Goal: Information Seeking & Learning: Learn about a topic

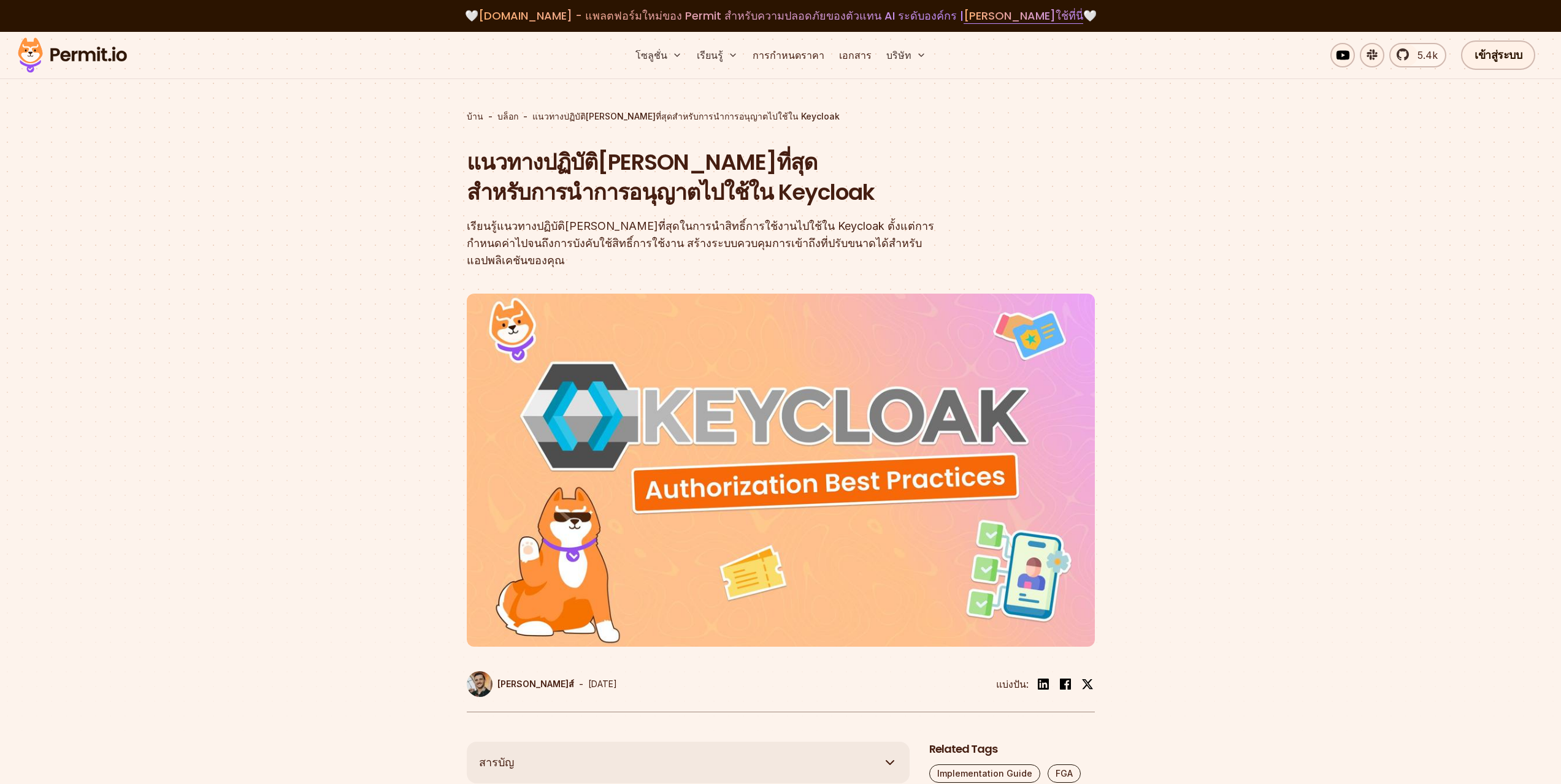
click at [602, 167] on font "แนวทางปฏิบัติ[PERSON_NAME]ที่สุดสำหรับการนำการอนุญาตไปใช้ใน Keycloak" at bounding box center [670, 178] width 408 height 62
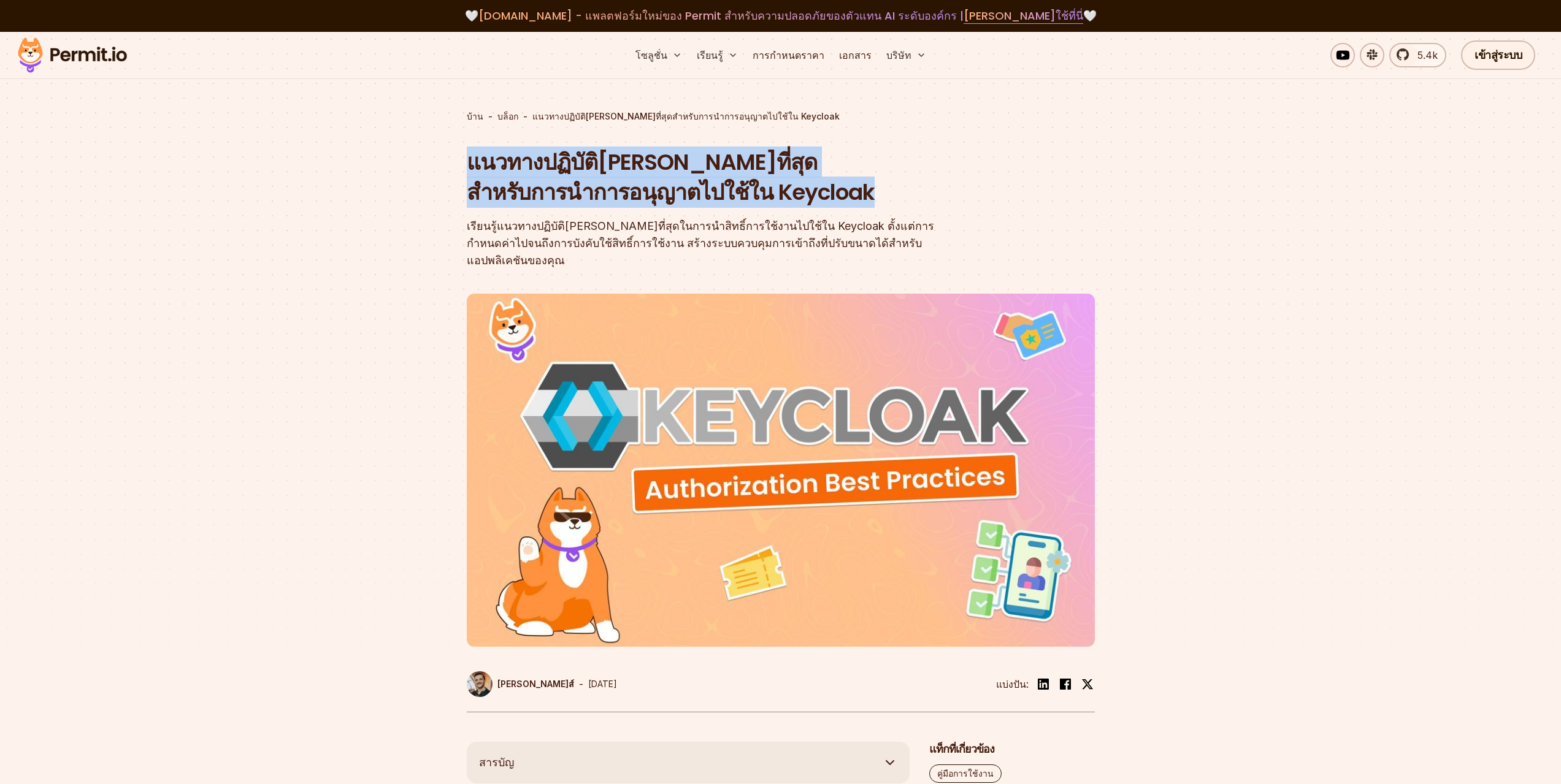
click at [602, 167] on font "แนวทางปฏิบัติ[PERSON_NAME]ที่สุดสำหรับการนำการอนุญาตไปใช้ใน Keycloak" at bounding box center [670, 178] width 408 height 62
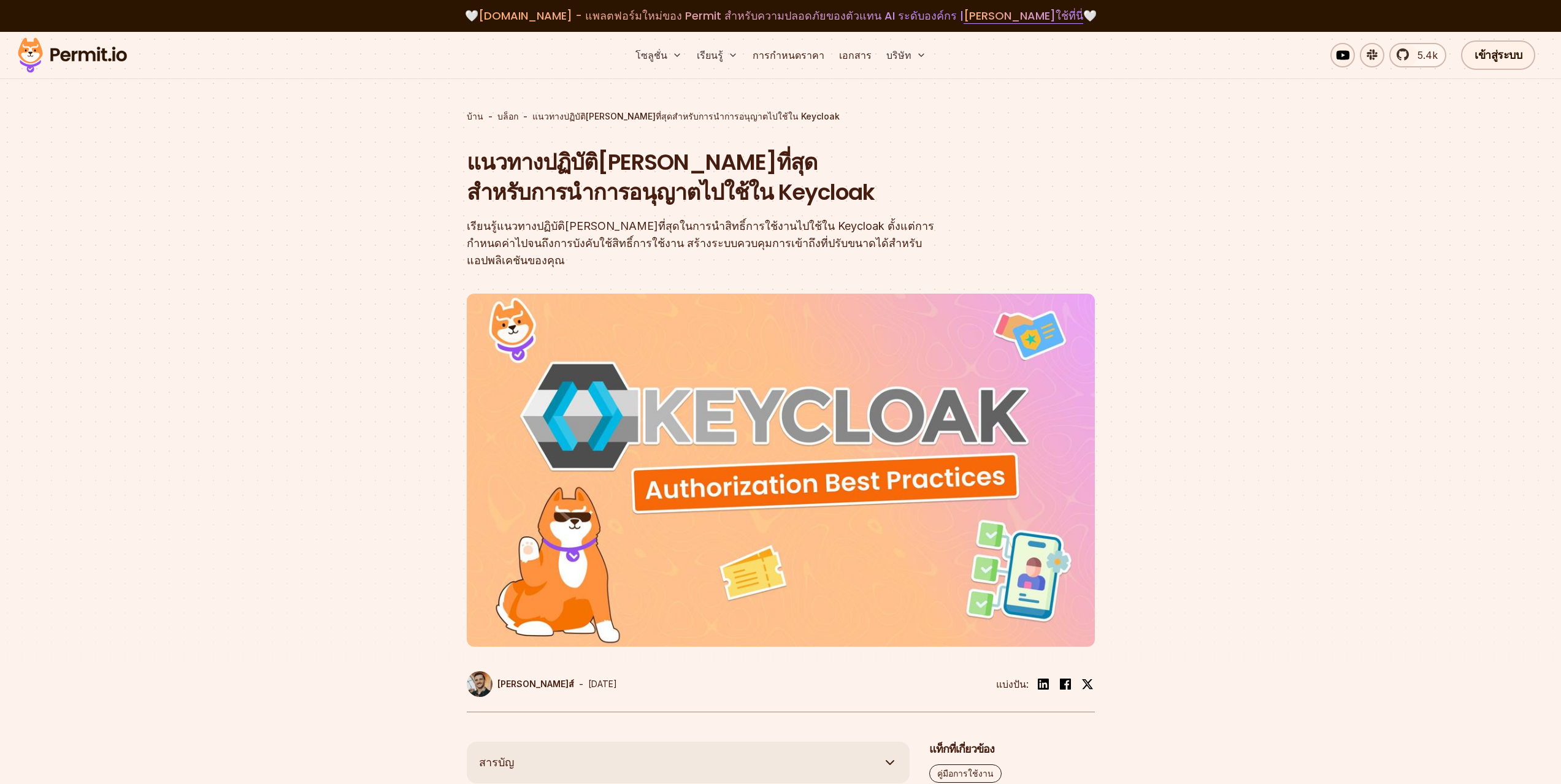
click at [607, 215] on div "แนวทางปฏิบัติ[PERSON_NAME]ที่สุดสำหรับการนำการอนุญาตไปใช้ใน Keycloak เรียนรู้แน…" at bounding box center [702, 209] width 471 height 122
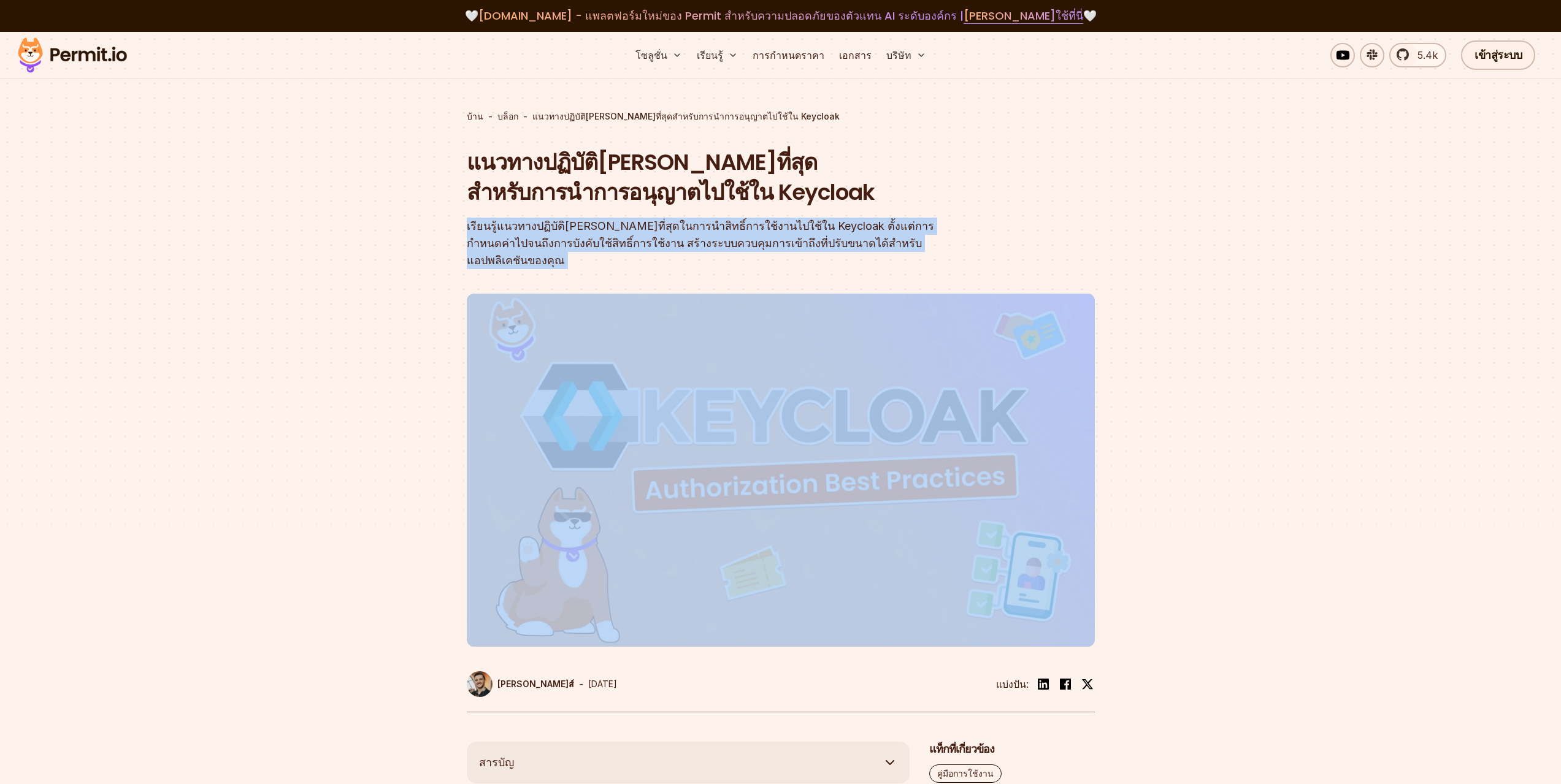
click at [607, 215] on div "แนวทางปฏิบัติ[PERSON_NAME]ที่สุดสำหรับการนำการอนุญาตไปใช้ใน Keycloak เรียนรู้แน…" at bounding box center [702, 209] width 471 height 122
copy font "เรียนรู้แนวทางปฏิบัติ[PERSON_NAME]ที่สุดในการนำสิทธิ์การใช้งานไปใช้ใน Keycloak …"
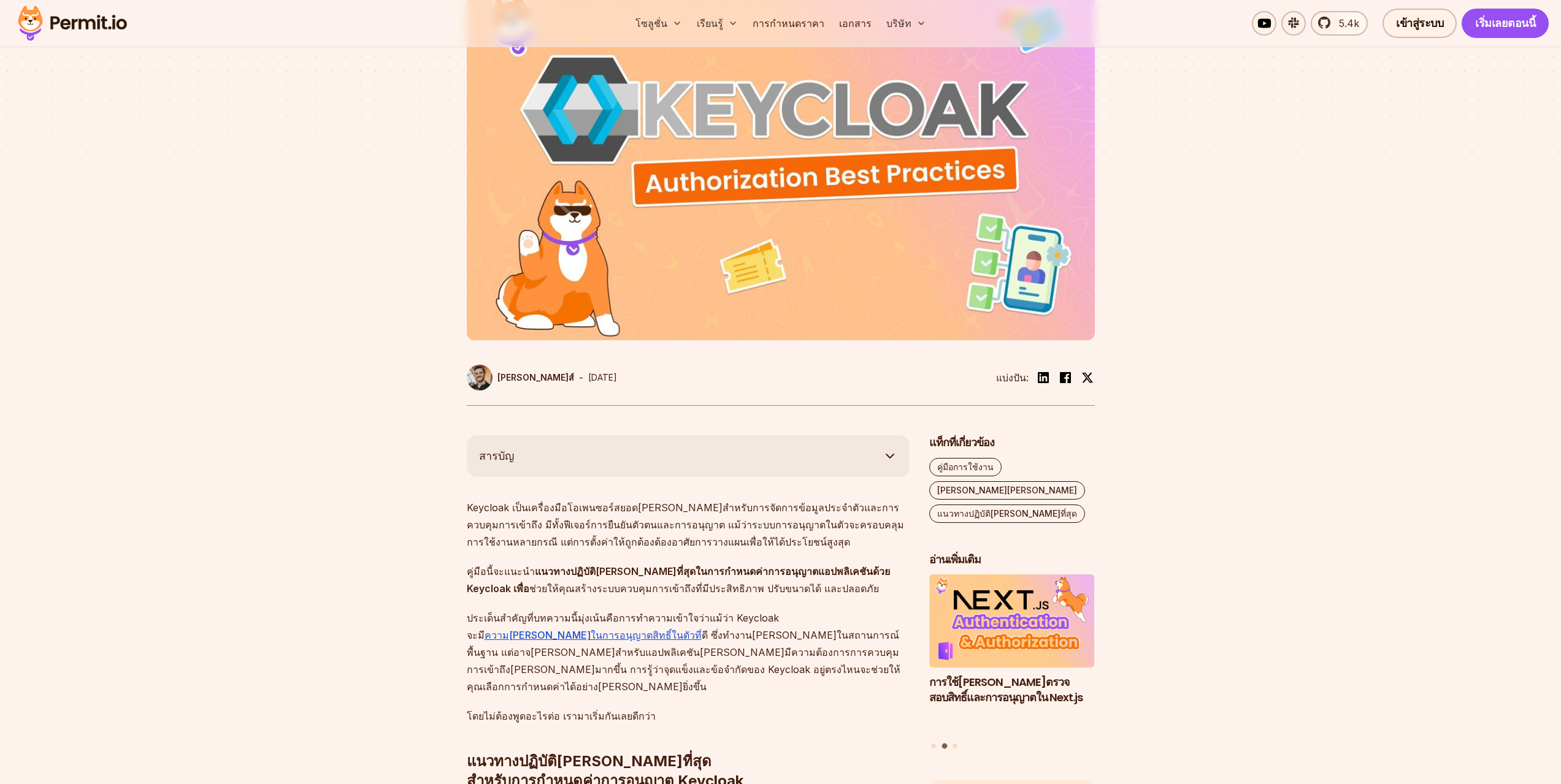
click at [676, 508] on font "Keycloak เป็นเครื่องมือโอเพนซอร์สยอด[PERSON_NAME]สำหรับการจัดการข้อมูลประจำตัวแ…" at bounding box center [685, 525] width 437 height 47
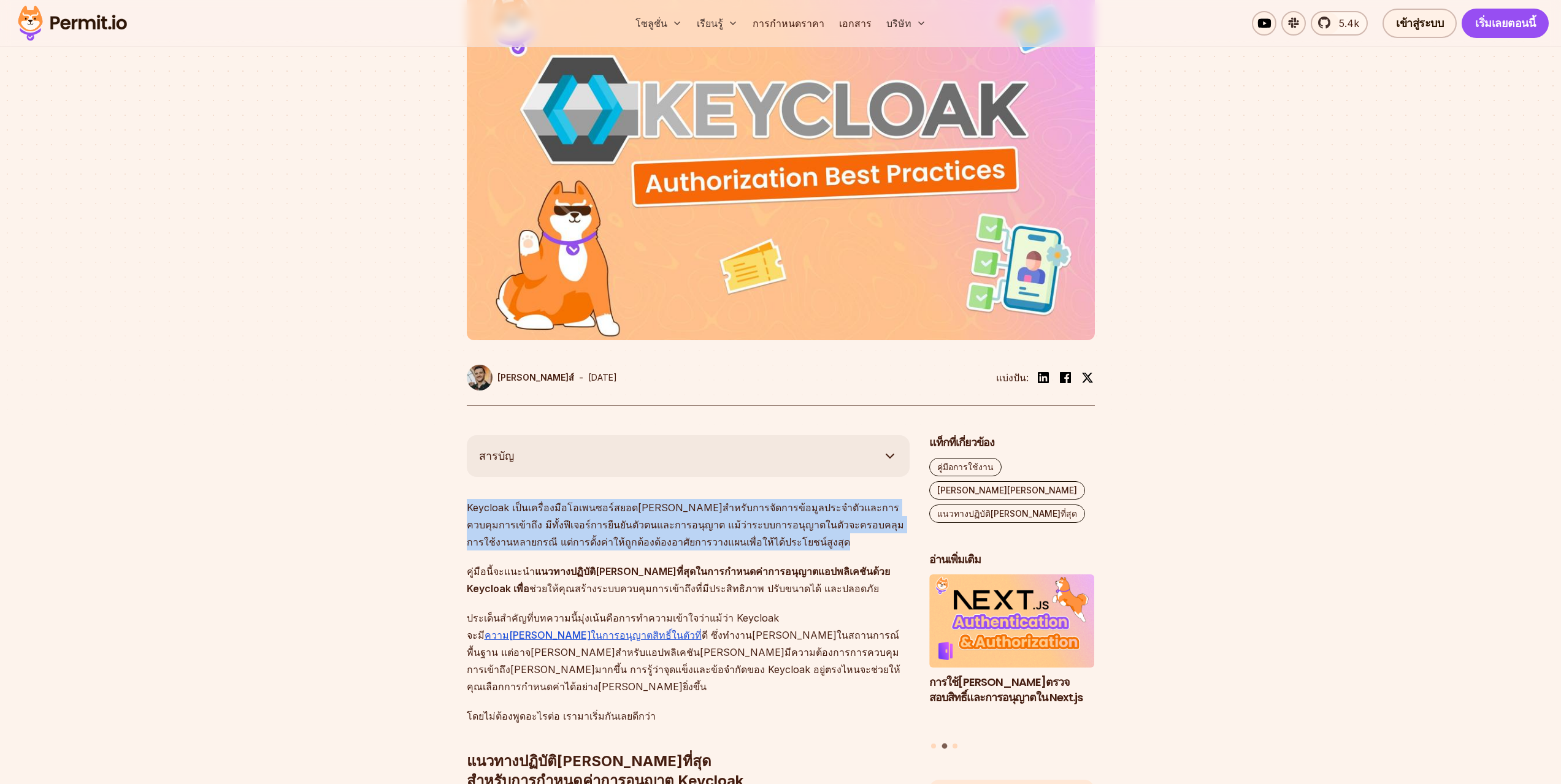
click at [676, 508] on font "Keycloak เป็นเครื่องมือโอเพนซอร์สยอด[PERSON_NAME]สำหรับการจัดการข้อมูลประจำตัวแ…" at bounding box center [685, 525] width 437 height 47
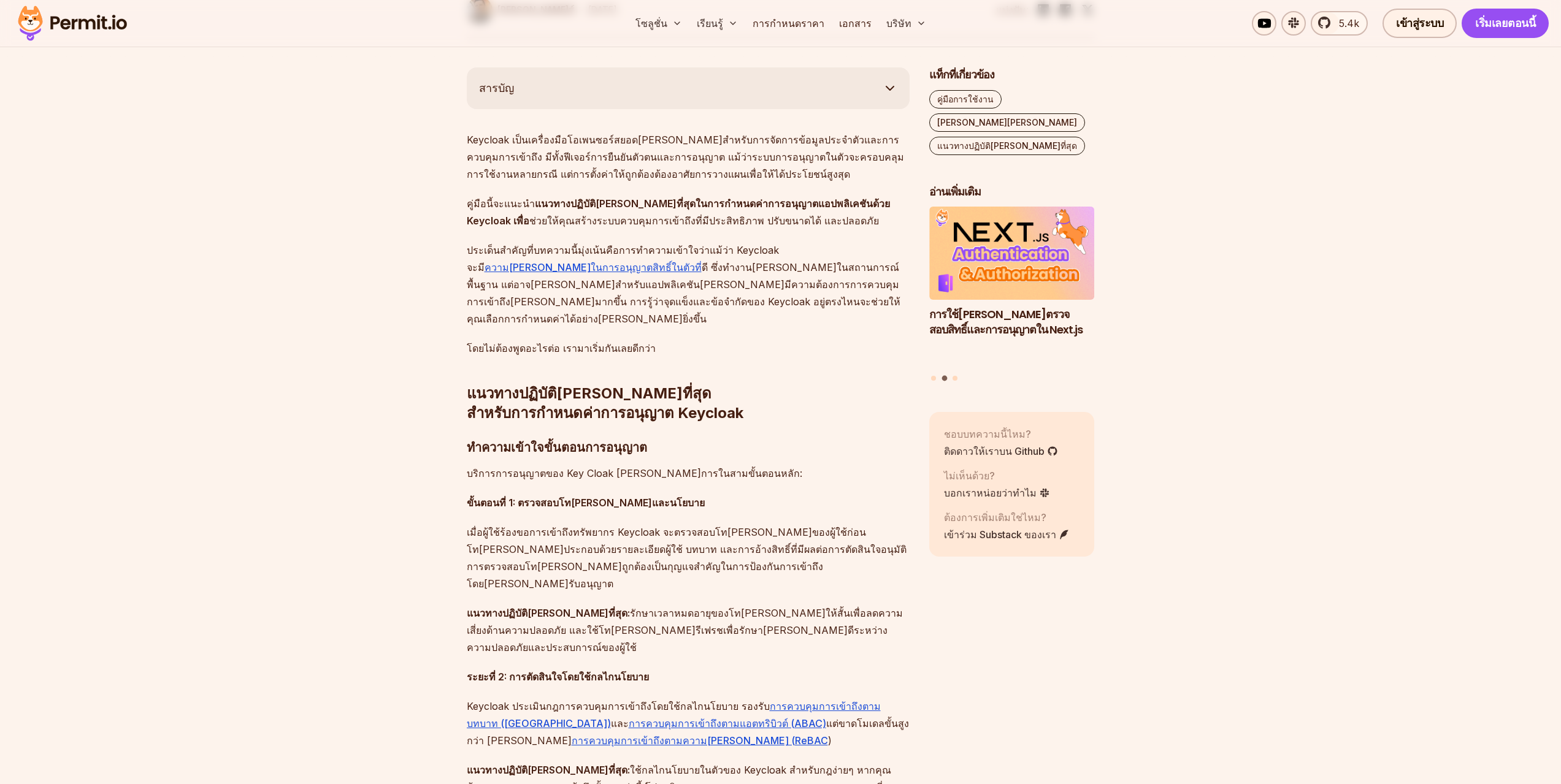
click at [687, 526] on font "เมื่อผู้ใช้ร้องขอการเข้าถึงทรัพยากร Keycloak จะตรวจสอบโท[PERSON_NAME]ของผู้ใช้ก…" at bounding box center [686, 558] width 440 height 64
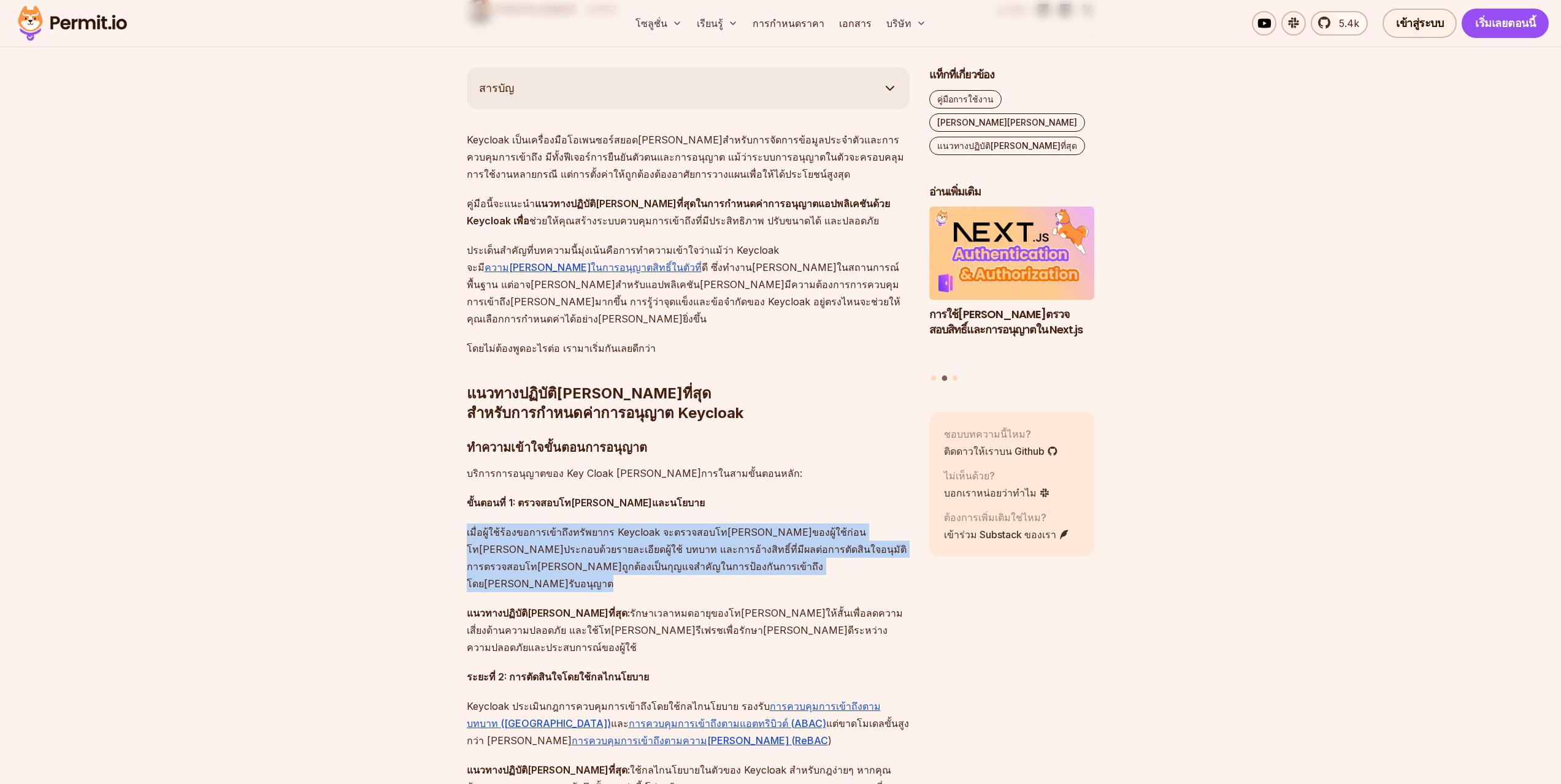
click at [687, 526] on font "เมื่อผู้ใช้ร้องขอการเข้าถึงทรัพยากร Keycloak จะตรวจสอบโท[PERSON_NAME]ของผู้ใช้ก…" at bounding box center [686, 558] width 440 height 64
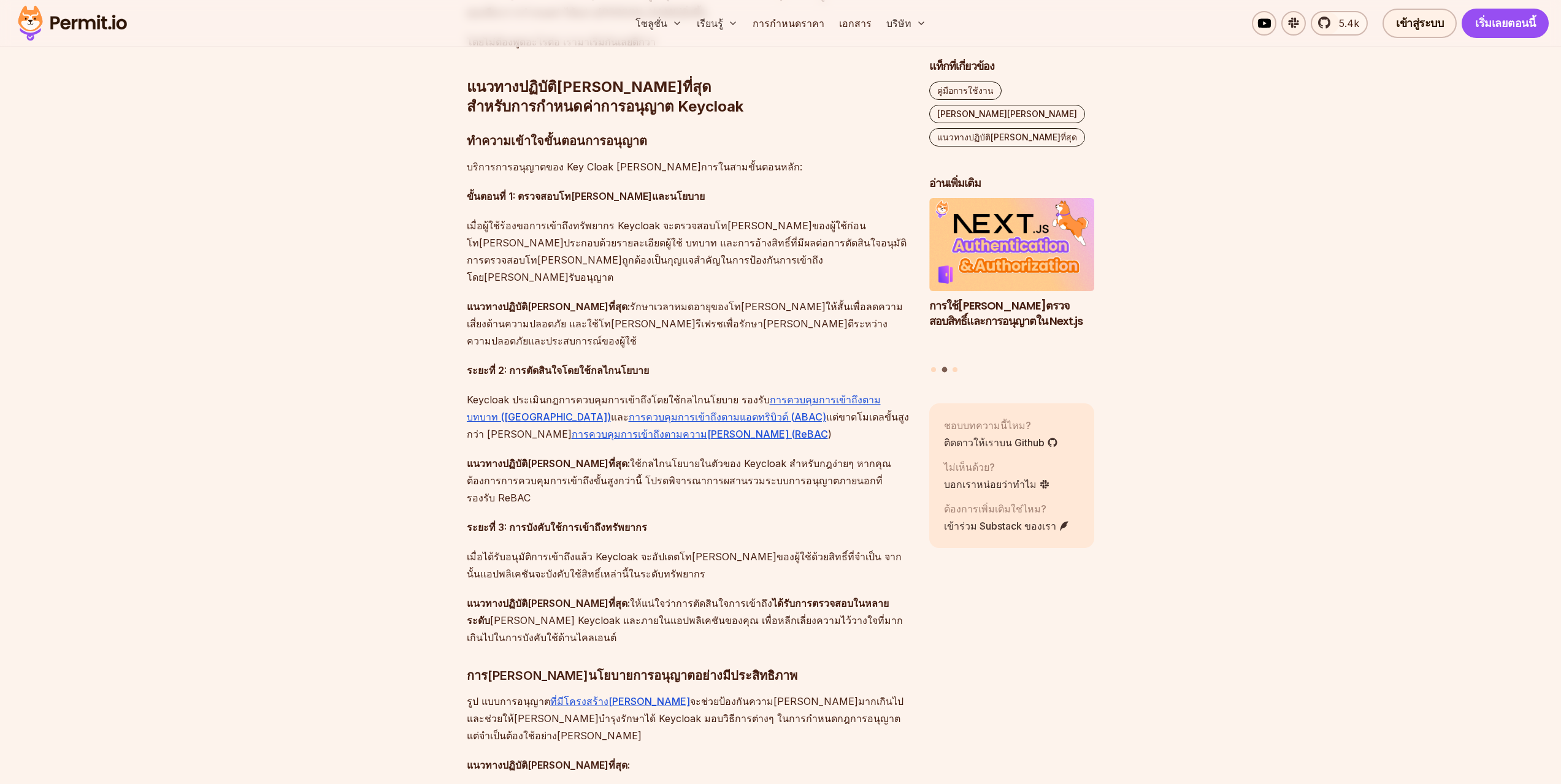
click at [684, 597] on font "ให้แน่ใจว่าการตัดสินใจการเข้าถึง" at bounding box center [701, 603] width 142 height 13
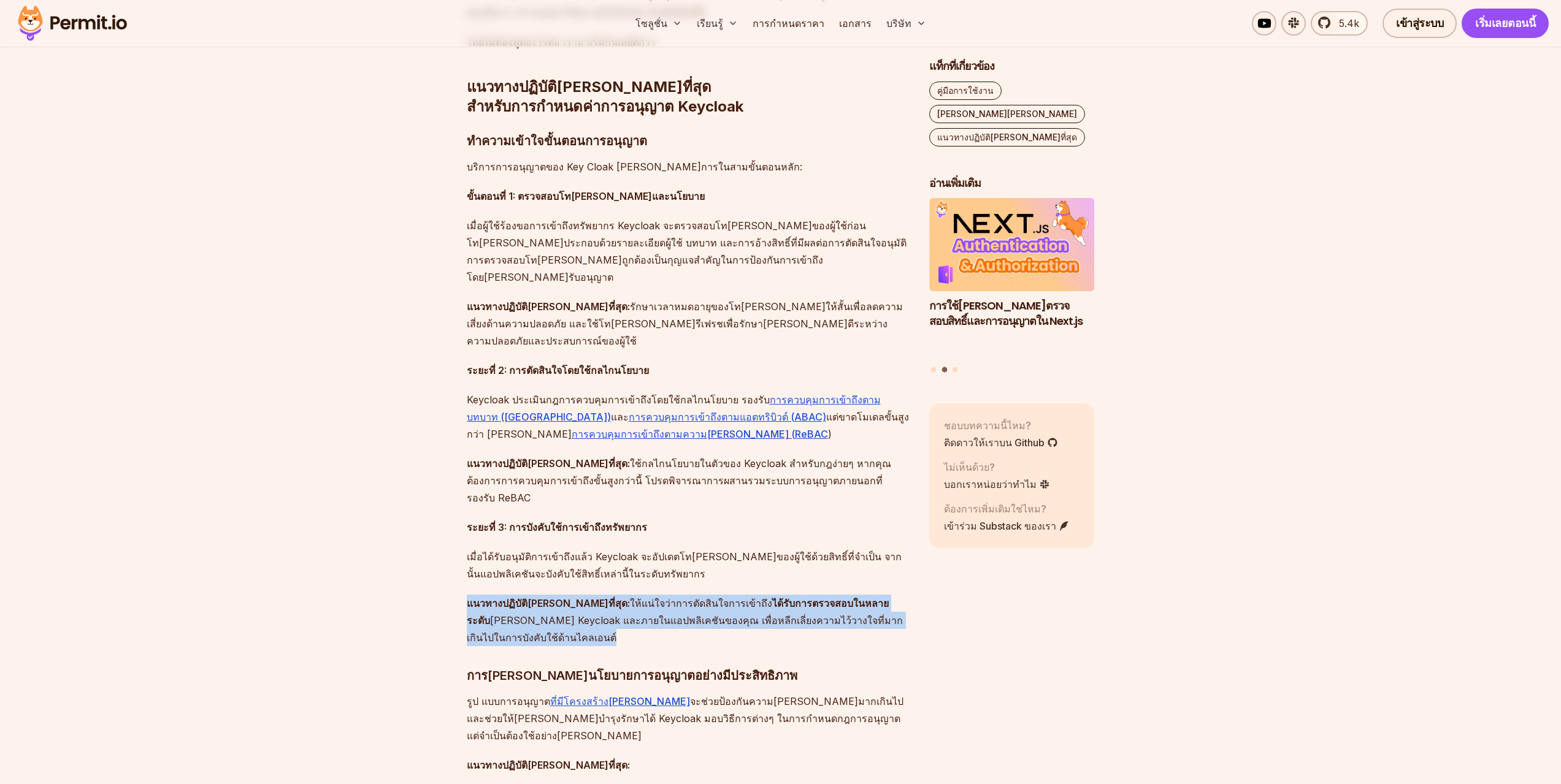
click at [684, 597] on font "ให้แน่ใจว่าการตัดสินใจการเข้าถึง" at bounding box center [701, 603] width 142 height 13
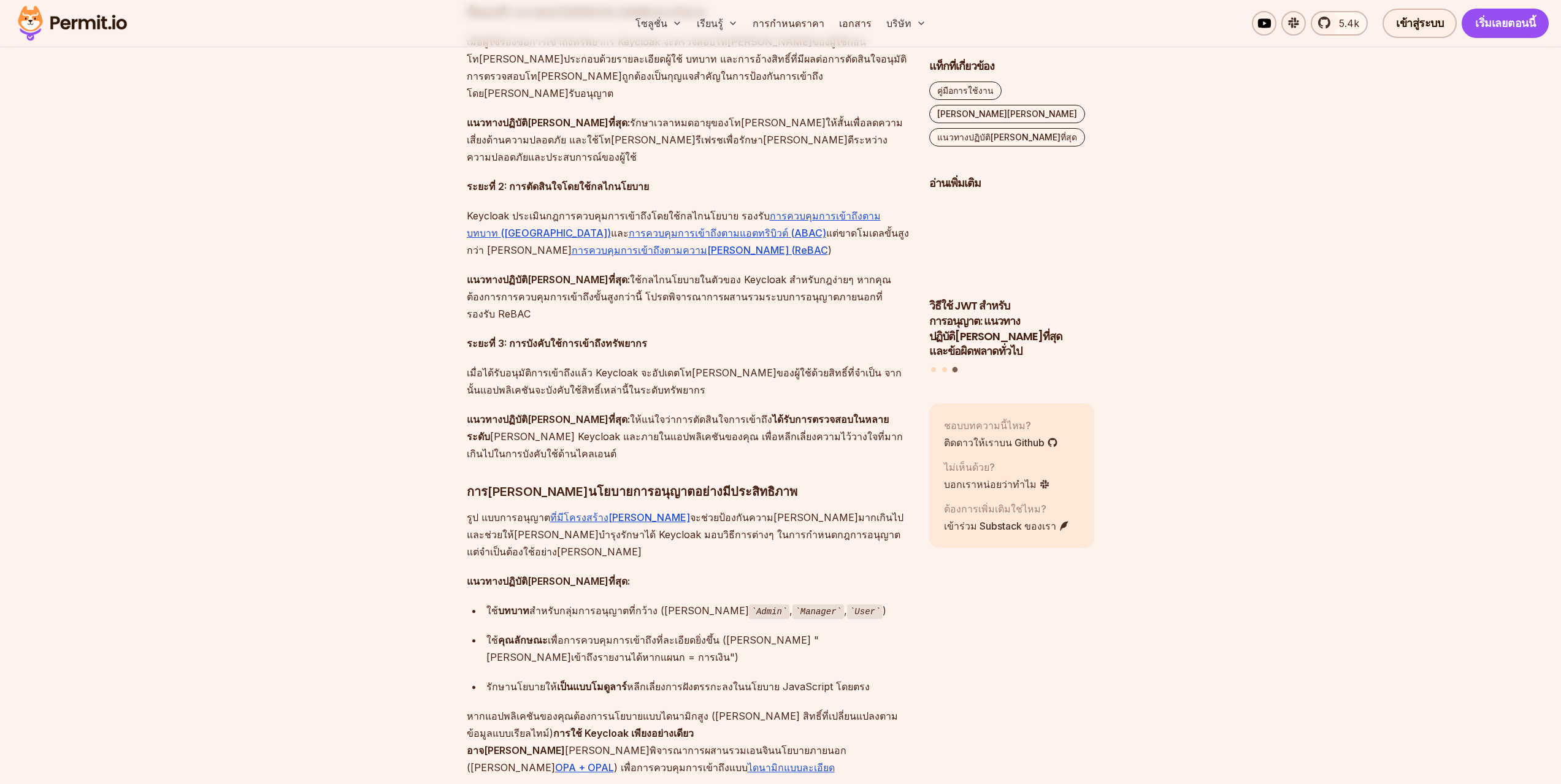
click at [685, 634] on font "เพื่อการควบคุมการเข้าถึงที่ละเอียดยิ่งขึ้น ([PERSON_NAME] "[PERSON_NAME]เข้าถึง…" at bounding box center [652, 648] width 333 height 29
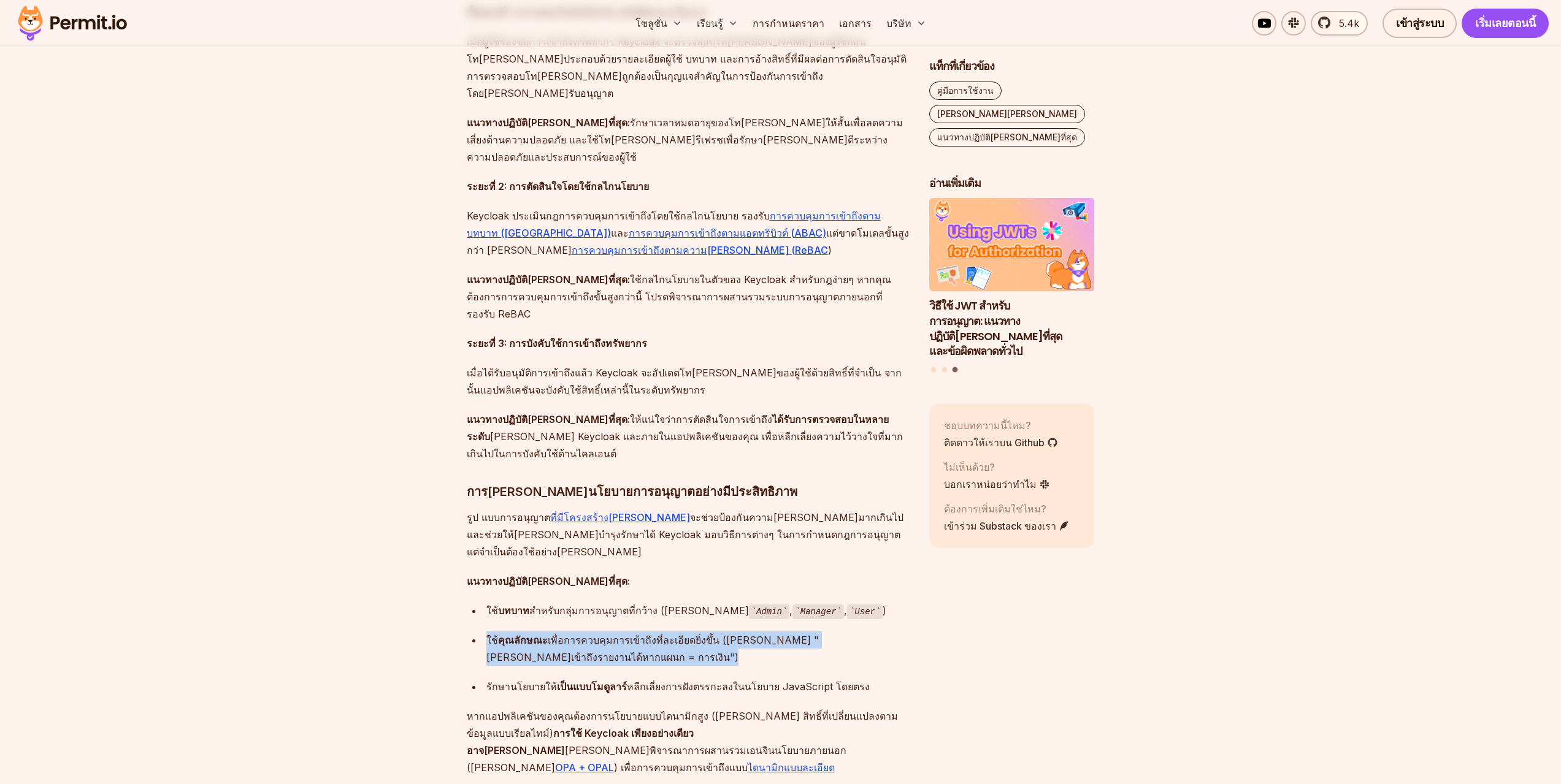
click at [685, 634] on font "เพื่อการควบคุมการเข้าถึงที่ละเอียดยิ่งขึ้น ([PERSON_NAME] "[PERSON_NAME]เข้าถึง…" at bounding box center [652, 648] width 333 height 29
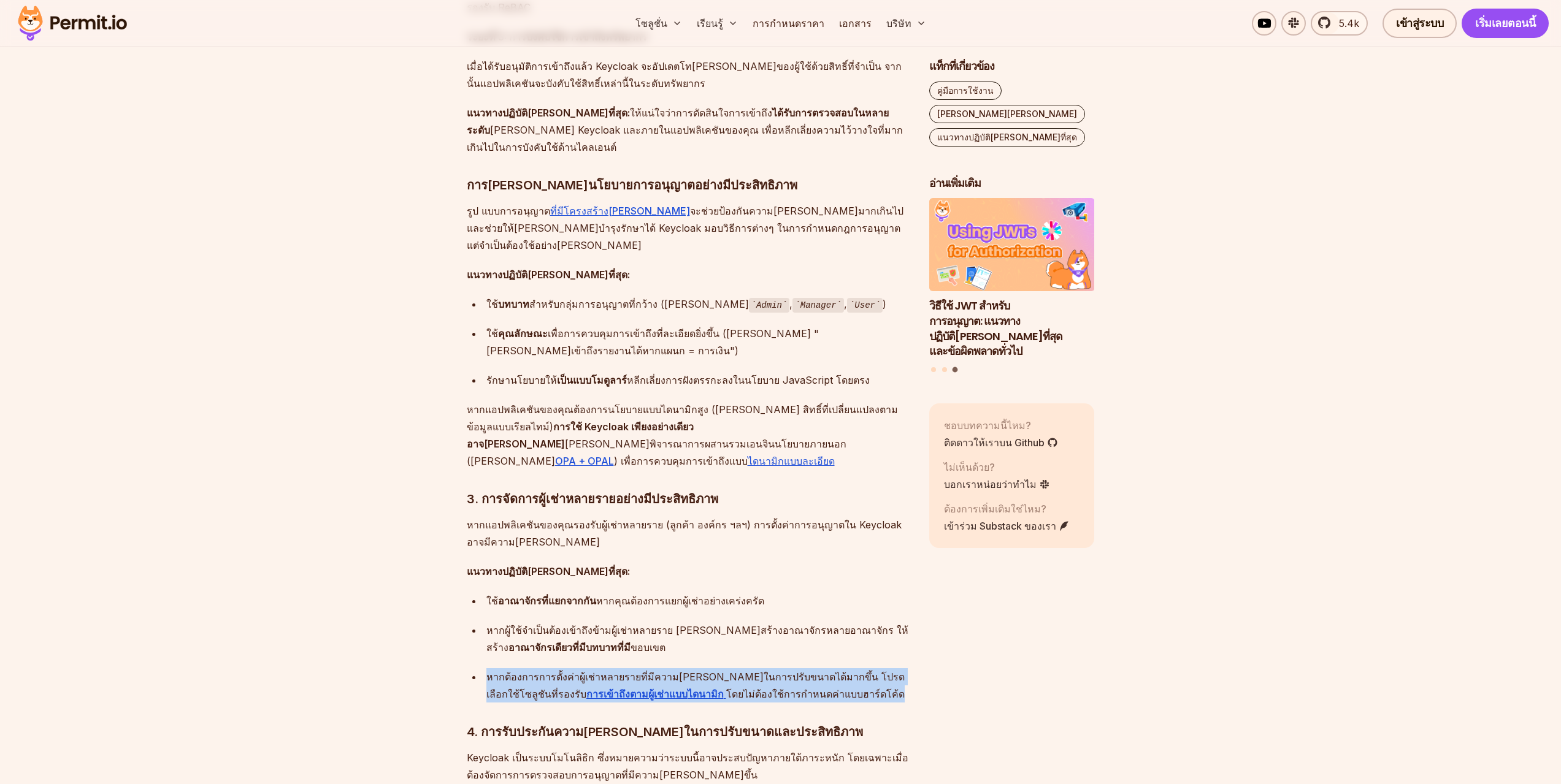
click at [685, 592] on ul "ใช้ อาณาจักรที่แยกจากกัน หากคุณต้องการแยกผู้เช่าอย่างเคร่งครัด หากผู้ใช้จำเป็นต…" at bounding box center [688, 647] width 442 height 111
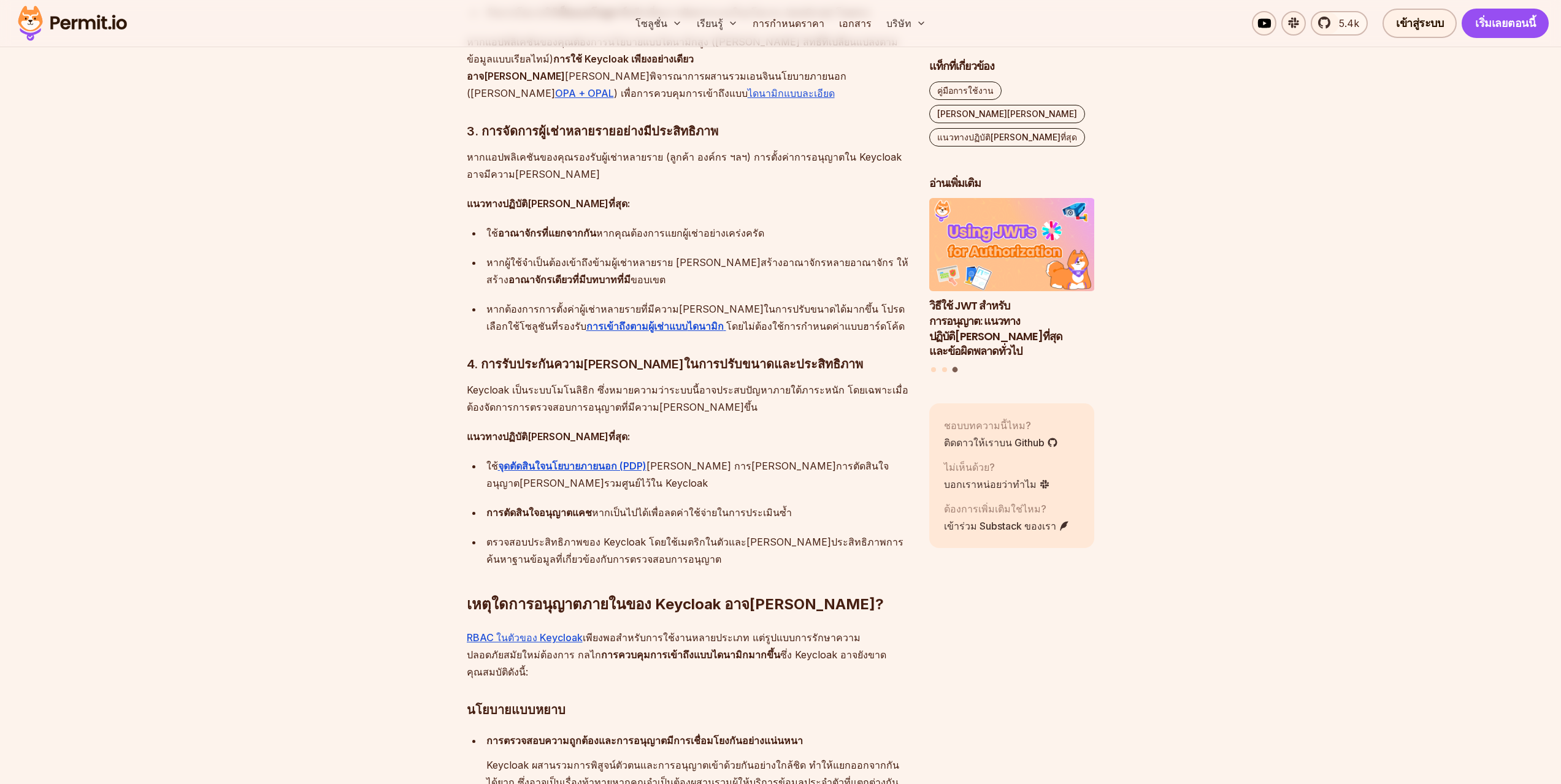
click at [685, 648] on font "การควบคุมการเข้าถึงแบบไดนามิกมากขึ้น" at bounding box center [690, 654] width 179 height 13
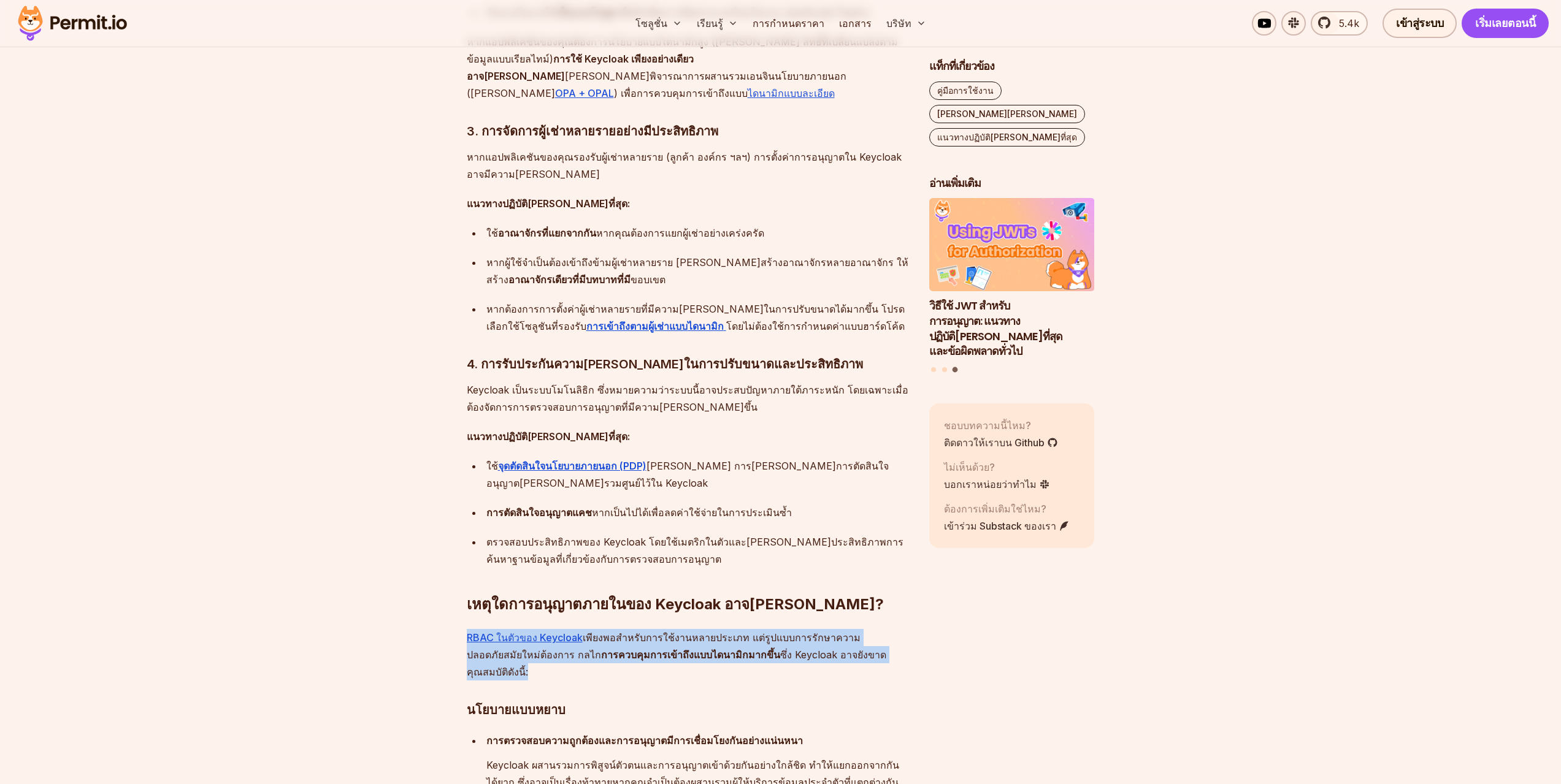
click at [685, 648] on font "การควบคุมการเข้าถึงแบบไดนามิกมากขึ้น" at bounding box center [690, 654] width 179 height 13
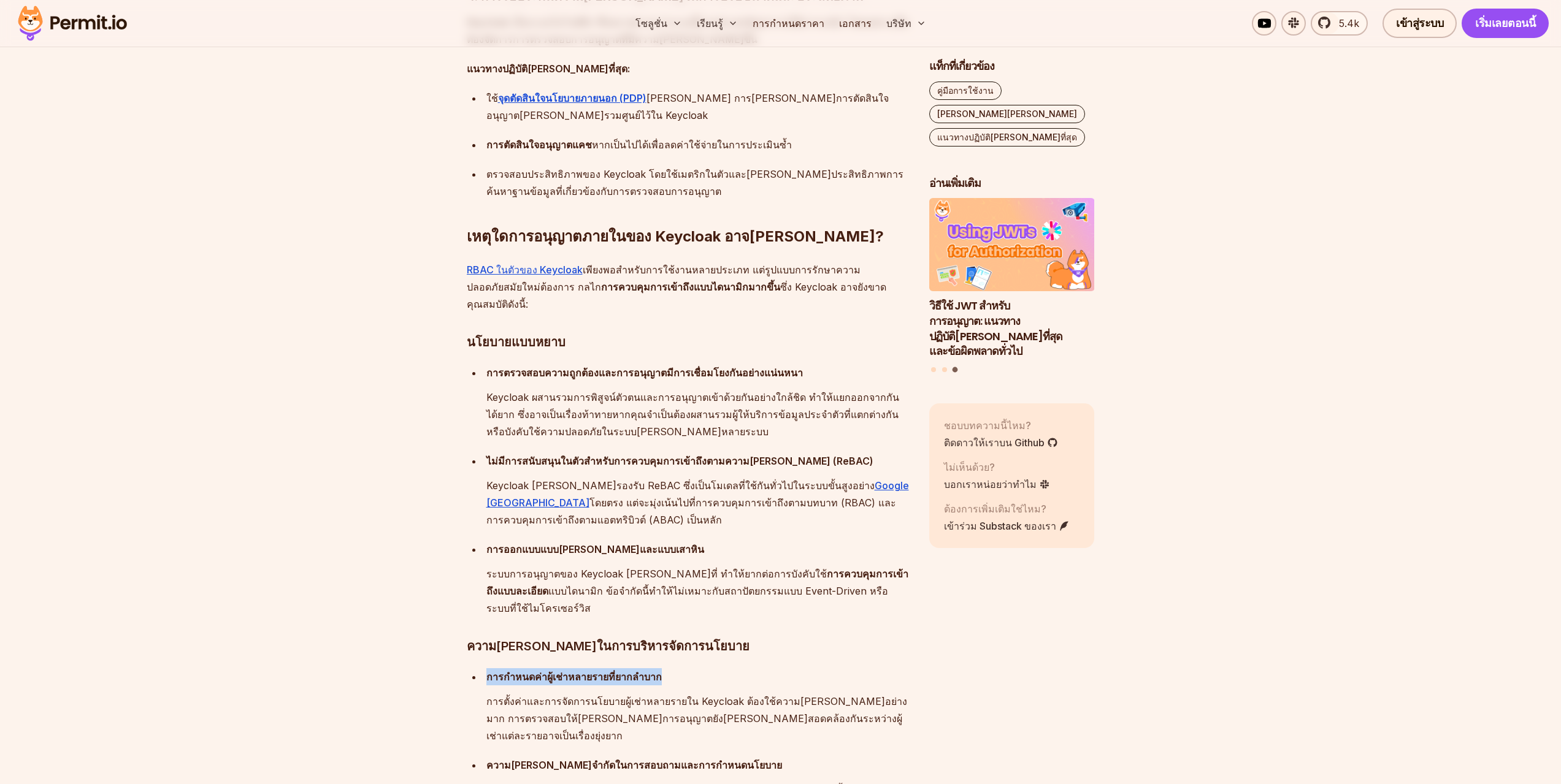
click at [685, 493] on div "Keycloak เป็นเครื่องมือโอเพนซอร์สยอด[PERSON_NAME]สำหรับการจัดการข้อมูลประจำตัวแ…" at bounding box center [688, 401] width 442 height 3606
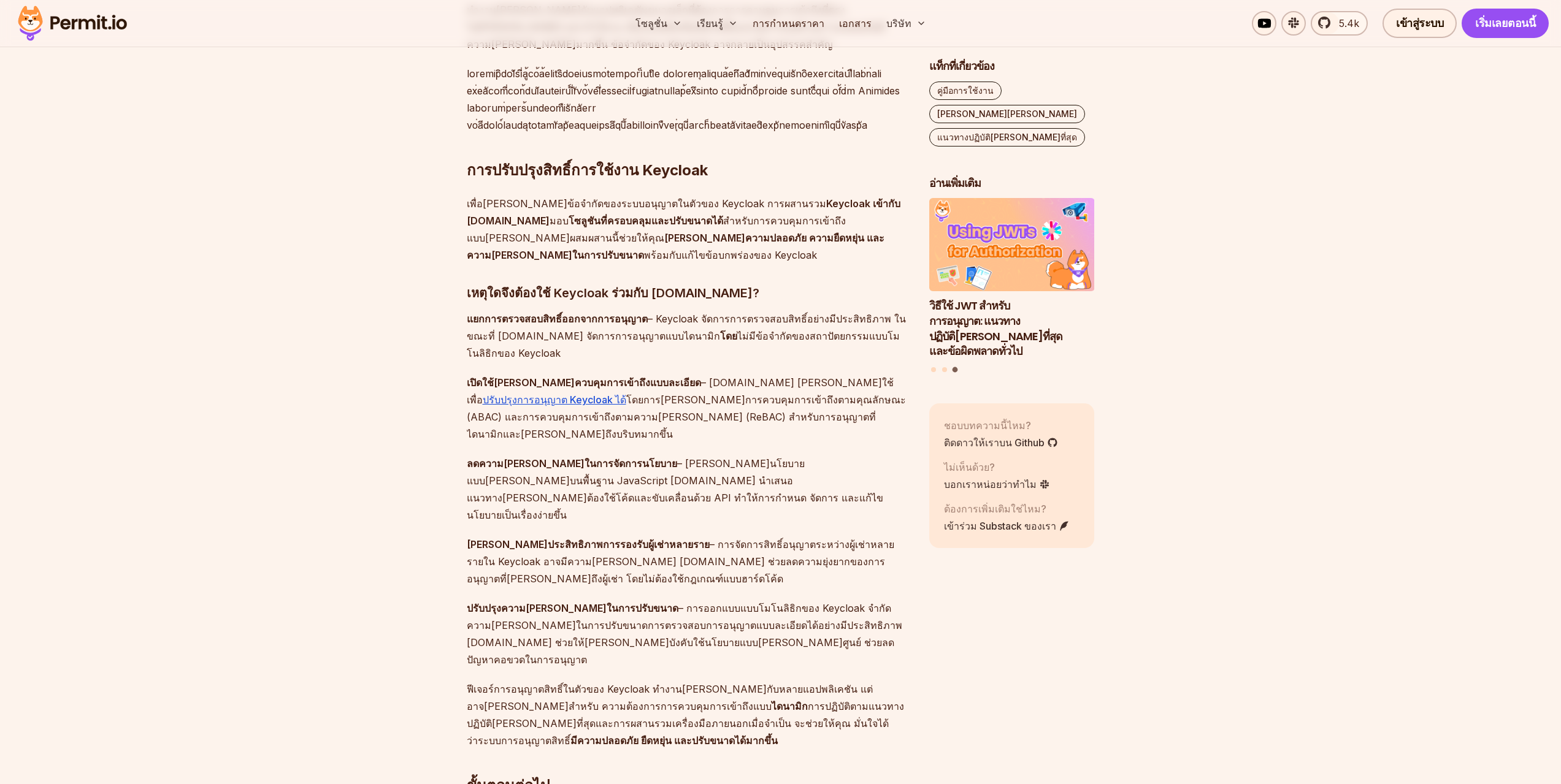
scroll to position [3801, 0]
